Goal: Task Accomplishment & Management: Use online tool/utility

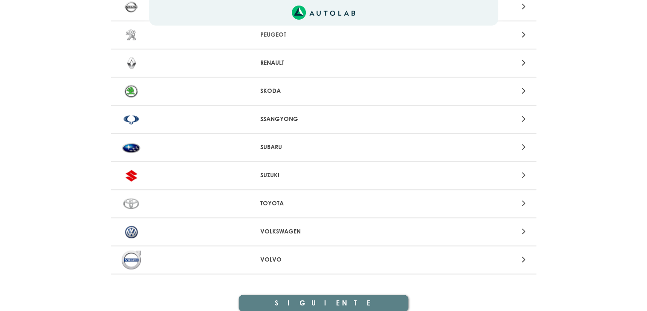
scroll to position [871, 0]
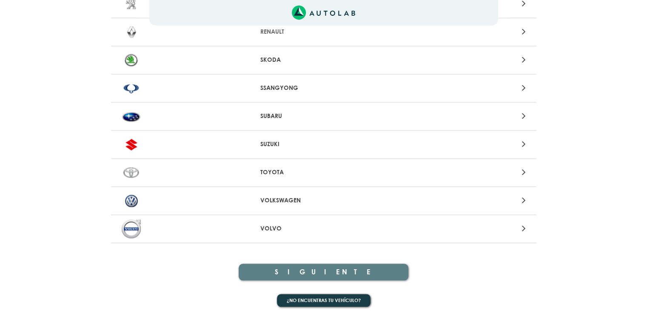
click at [276, 197] on p "VOLKSWAGEN" at bounding box center [323, 200] width 126 height 9
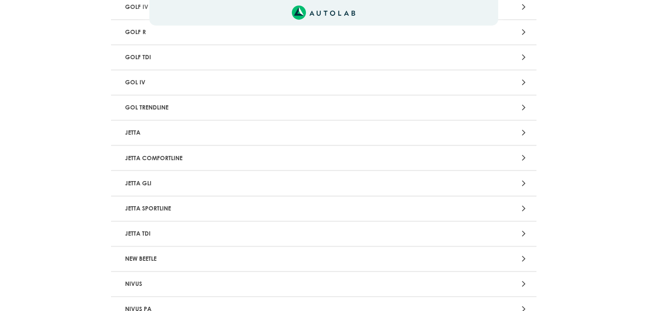
scroll to position [809, 0]
click at [163, 129] on p "JETTA" at bounding box center [254, 133] width 265 height 16
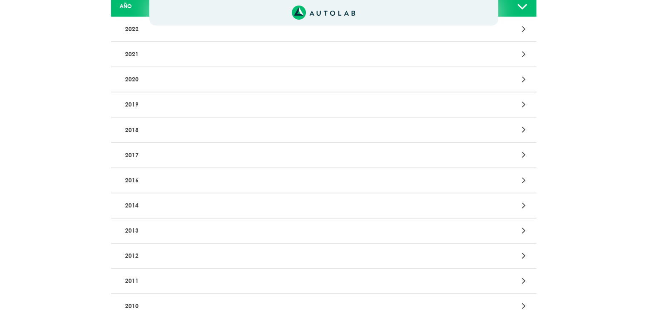
scroll to position [170, 0]
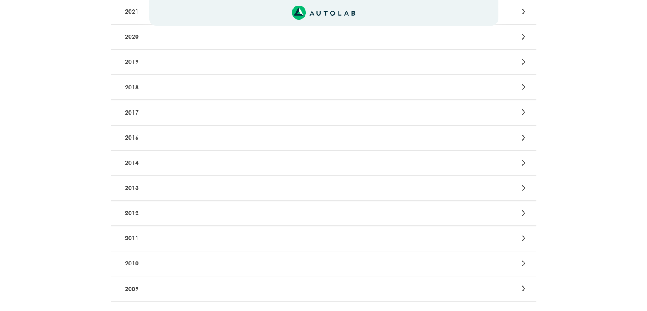
click at [159, 237] on p "2011" at bounding box center [254, 238] width 265 height 16
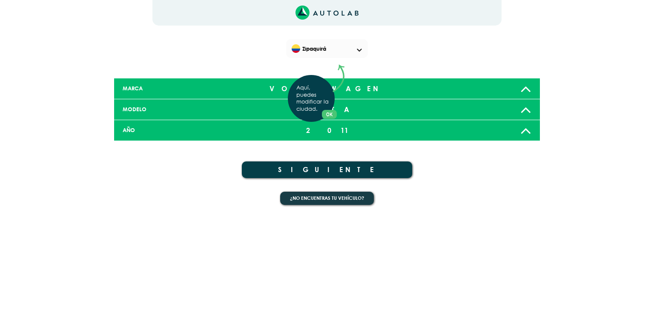
click at [323, 168] on div "Aquí, puedes modificar la ciudad. OK .aex,.bex{fill:none!important;stroke:#50c4…" at bounding box center [327, 155] width 654 height 311
click at [335, 166] on button "SIGUIENTE" at bounding box center [327, 169] width 170 height 17
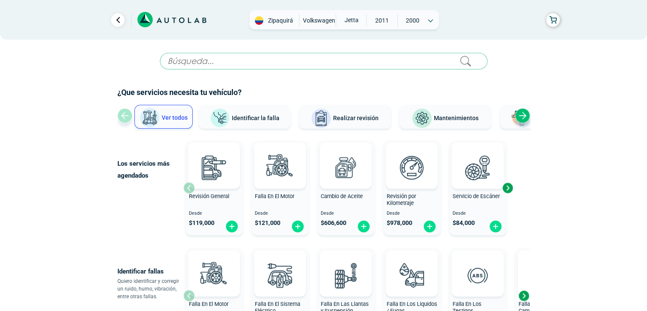
click at [523, 116] on div "Next slide" at bounding box center [522, 115] width 15 height 15
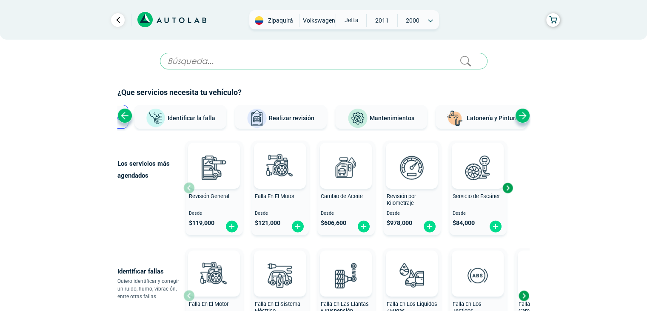
click at [523, 116] on div "Next slide" at bounding box center [522, 115] width 15 height 15
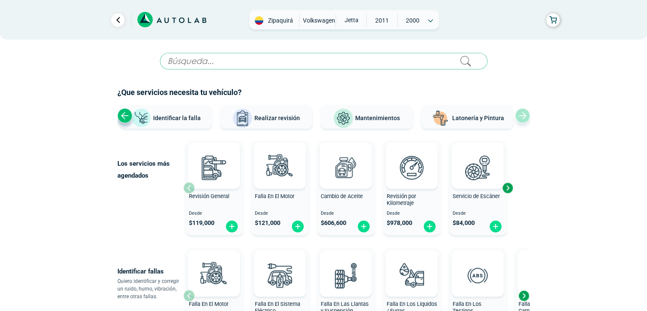
click at [523, 116] on div "Ver todos Identificar la falla Realizar revisión Mantenimientos Latonería y Pin…" at bounding box center [323, 118] width 413 height 26
click at [120, 118] on div "Previous slide" at bounding box center [124, 115] width 15 height 15
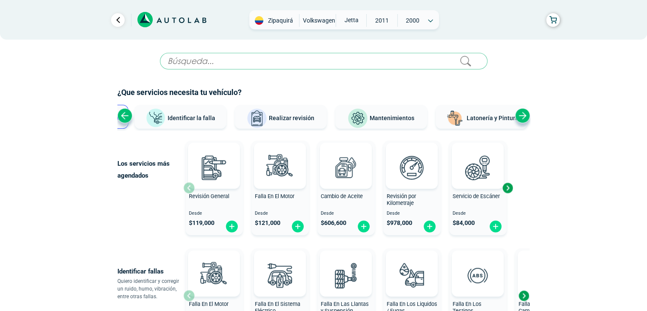
click at [120, 118] on div "Previous slide" at bounding box center [124, 115] width 15 height 15
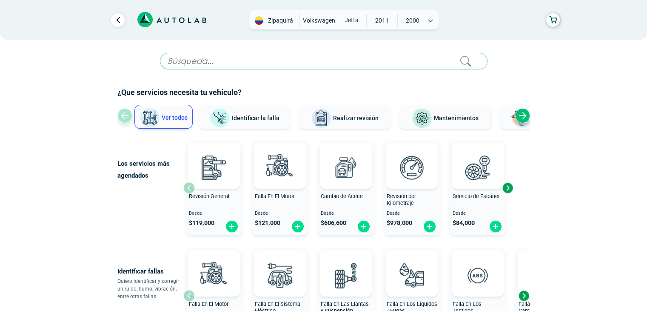
click at [121, 118] on div "Ver todos Identificar la falla Realizar revisión Mantenimientos Latonería y Pin…" at bounding box center [323, 118] width 413 height 26
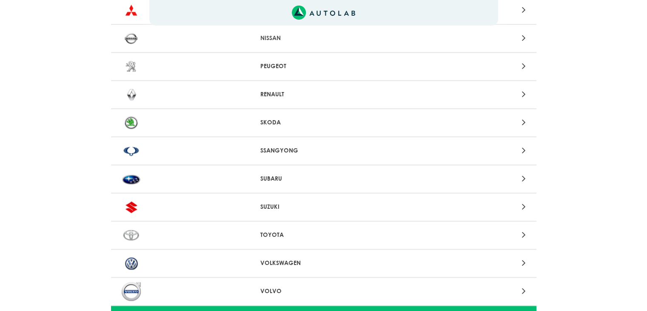
scroll to position [871, 0]
